Goal: Transaction & Acquisition: Purchase product/service

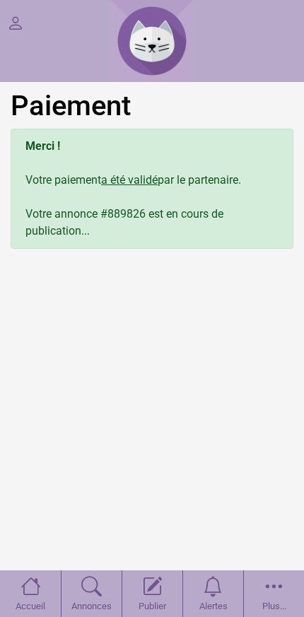
click at [18, 593] on link "Accueil" at bounding box center [30, 594] width 61 height 47
click at [8, 583] on link "Accueil" at bounding box center [30, 594] width 61 height 47
click at [132, 216] on div "Merci ! Votre paiement a été validé par le partenaire. Votre annonce #889826 es…" at bounding box center [152, 189] width 283 height 120
click at [203, 212] on div "Merci ! Votre paiement a été validé par le partenaire. Votre annonce #889826 es…" at bounding box center [152, 189] width 283 height 120
click at [226, 178] on div "Merci ! Votre paiement a été validé par le partenaire. Votre annonce #889826 es…" at bounding box center [152, 189] width 283 height 120
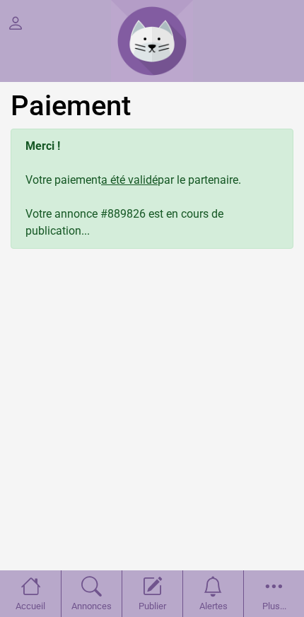
click at [138, 181] on u "a été validé" at bounding box center [129, 179] width 57 height 13
click at [226, 571] on link "Alertes" at bounding box center [212, 594] width 61 height 47
click at [30, 588] on icon at bounding box center [31, 587] width 21 height 24
click at [23, 27] on link at bounding box center [15, 24] width 17 height 20
click at [270, 585] on icon at bounding box center [274, 587] width 21 height 24
